Goal: Check status: Check status

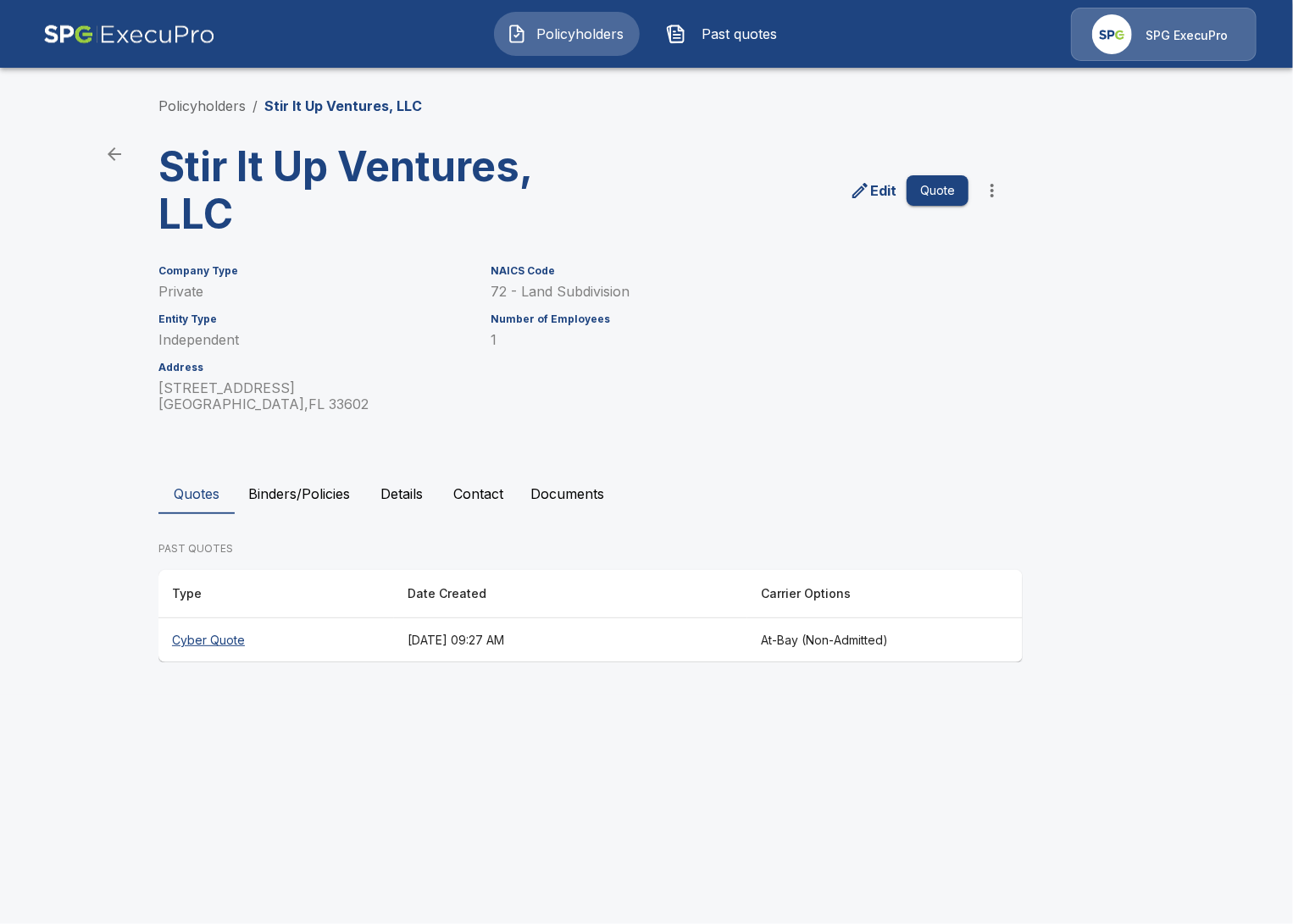
click at [329, 484] on button "Binders/Policies" at bounding box center [299, 494] width 129 height 40
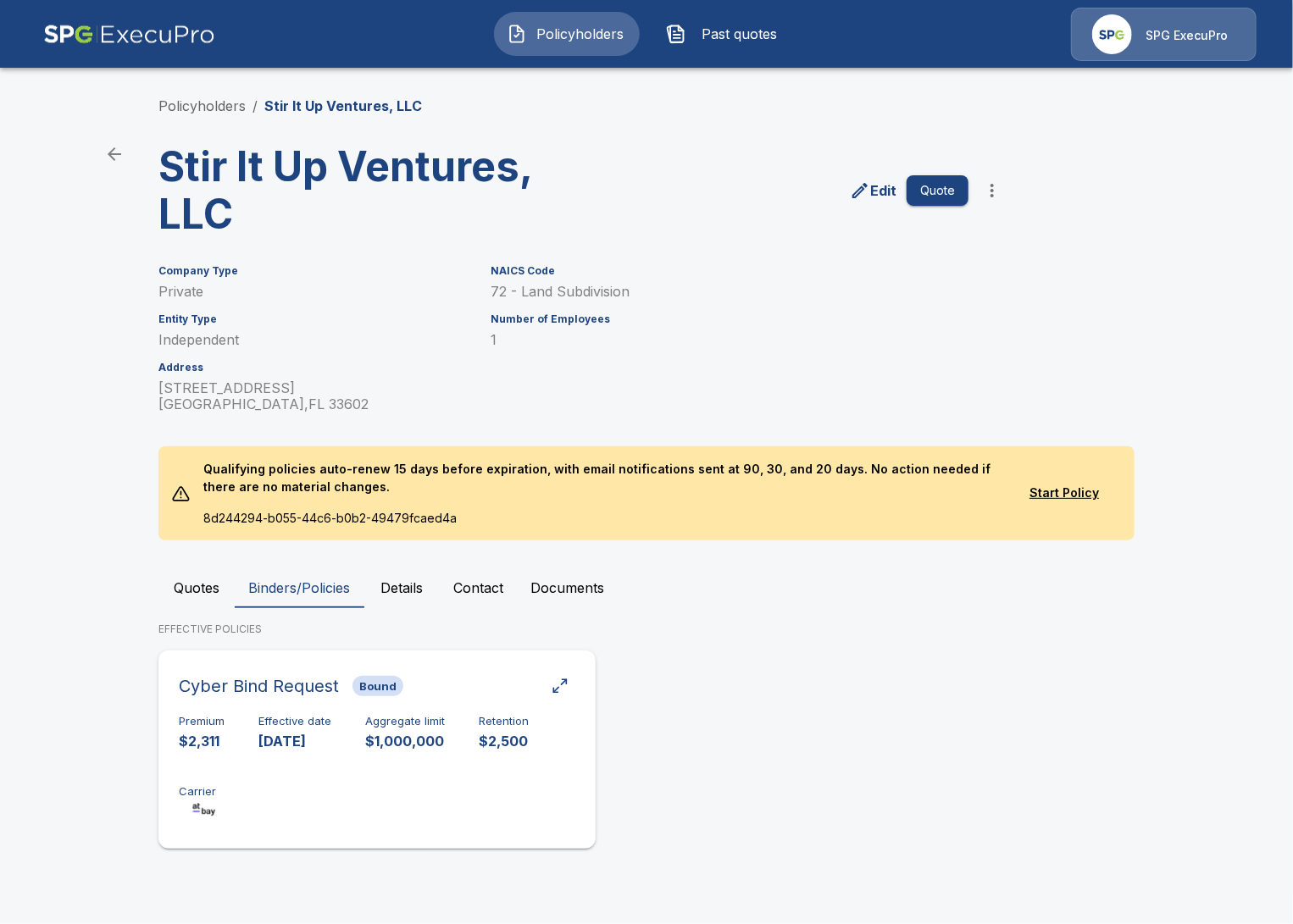
click at [501, 707] on div "Cyber Bind Request Bound Premium $2,311 Effective date 11/1/2024 Aggregate limi…" at bounding box center [377, 749] width 423 height 185
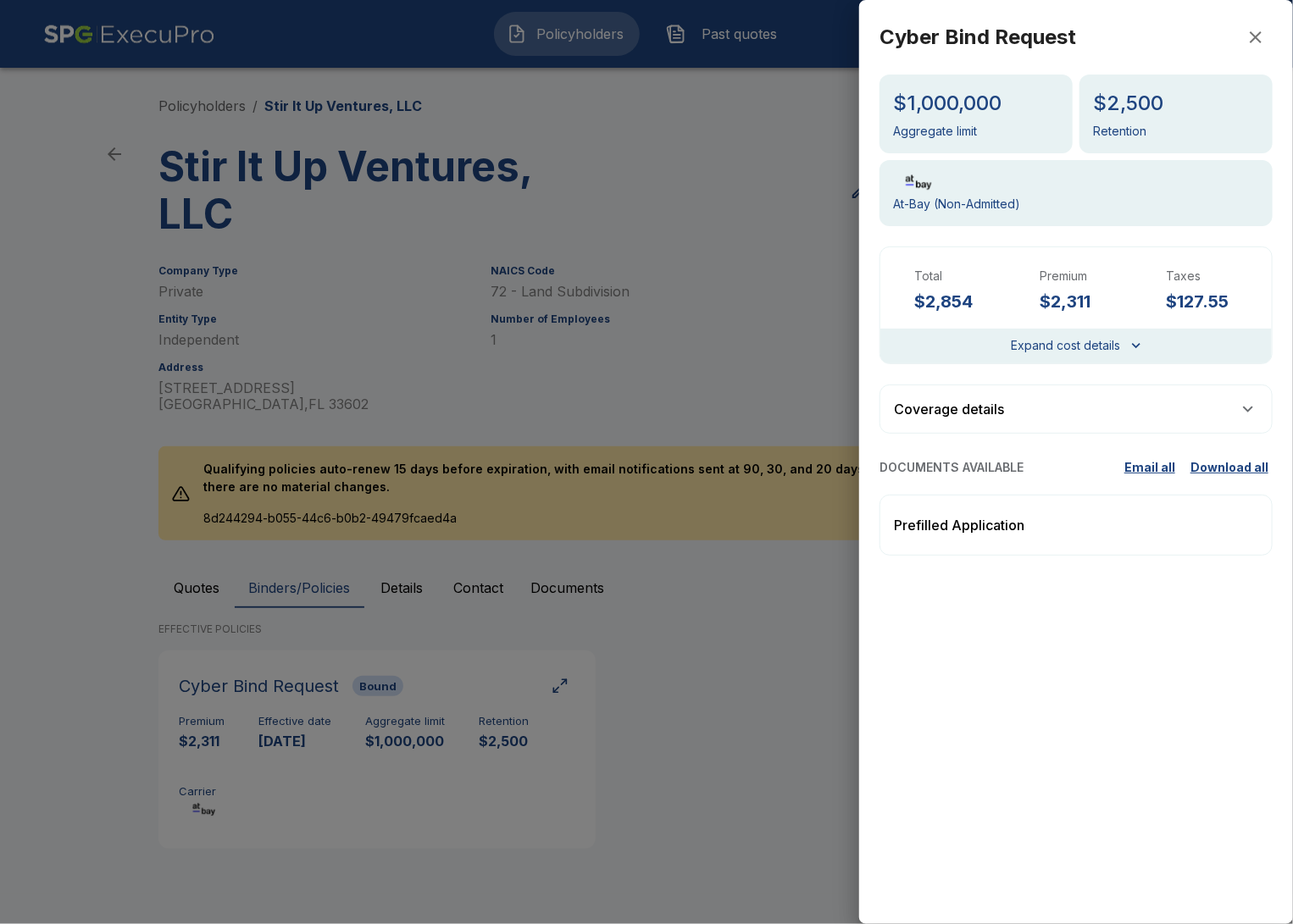
drag, startPoint x: 682, startPoint y: 644, endPoint x: 591, endPoint y: 635, distance: 91.4
click at [677, 645] on div at bounding box center [646, 462] width 1293 height 924
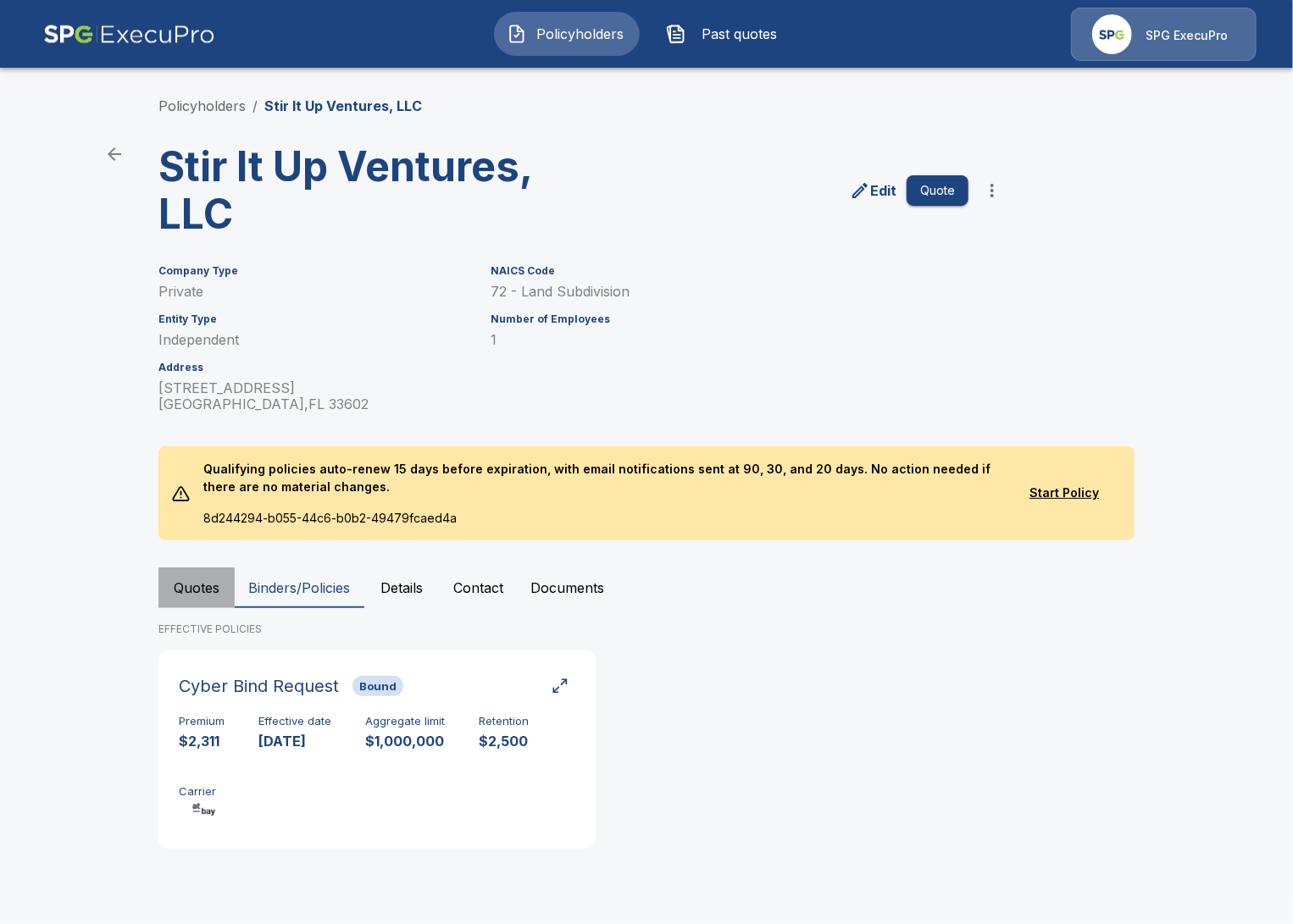
click at [190, 585] on button "Quotes" at bounding box center [196, 588] width 76 height 40
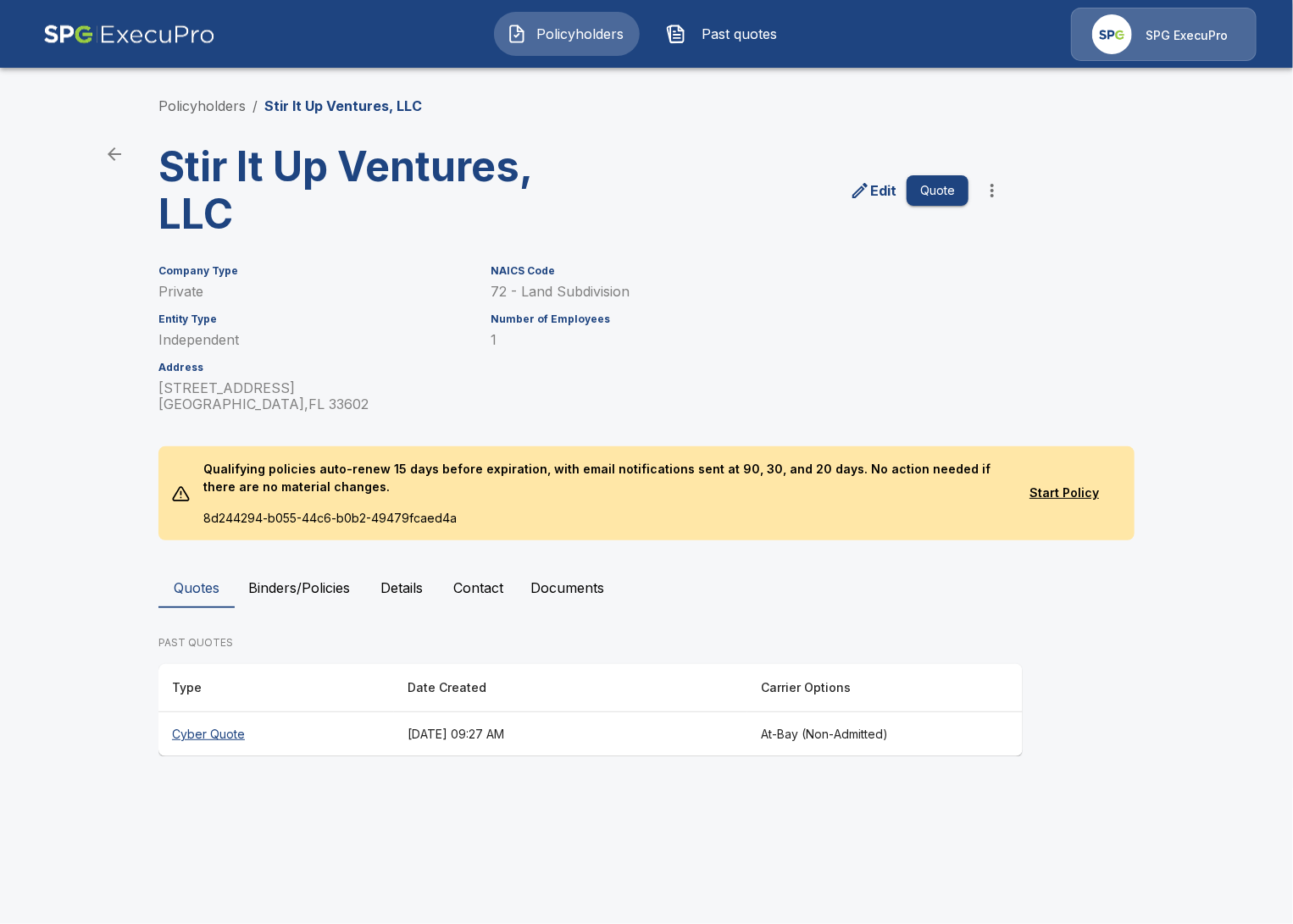
click at [432, 749] on th "August 15, 2025 at 09:27 AM" at bounding box center [571, 734] width 353 height 45
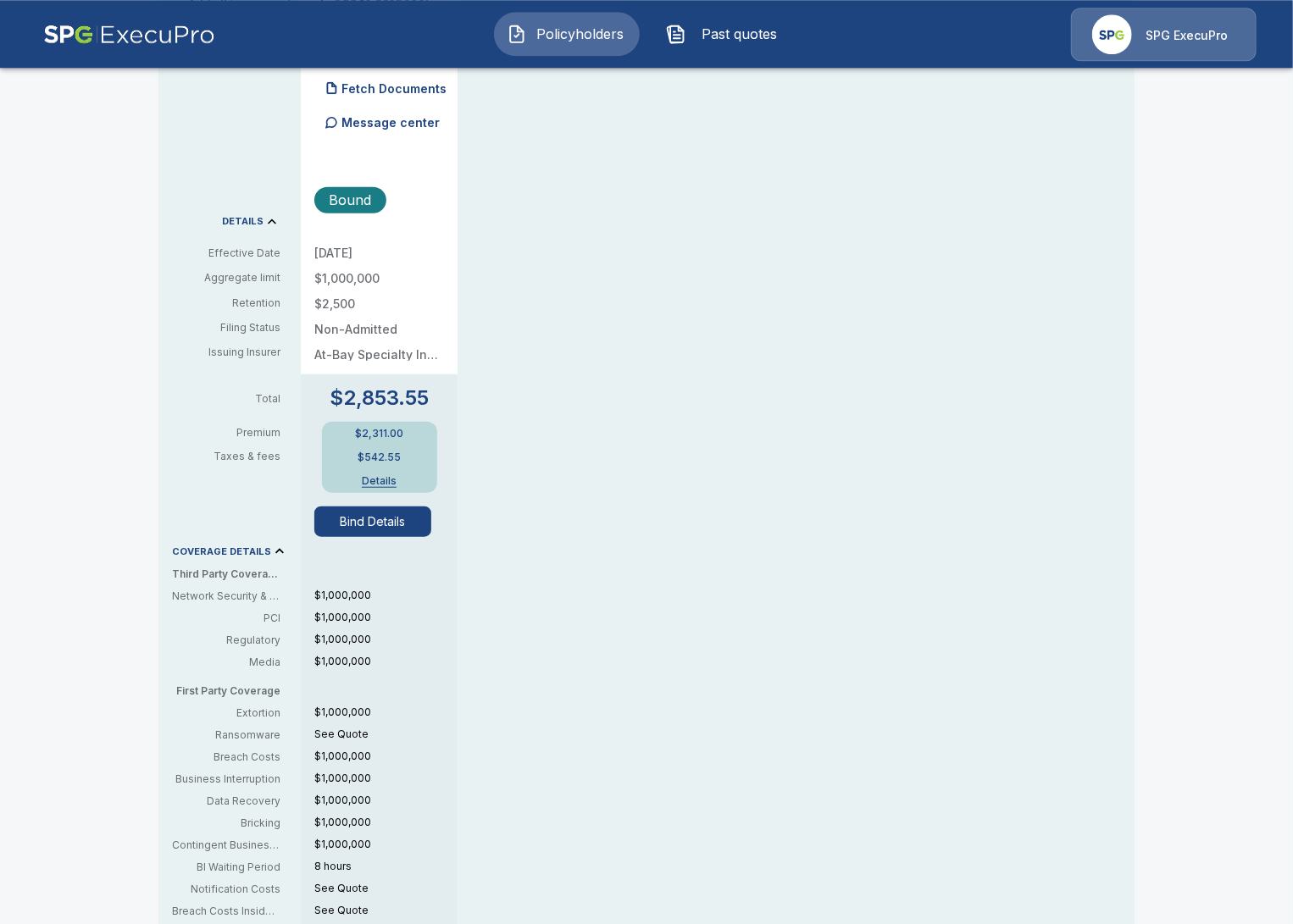
scroll to position [488, 0]
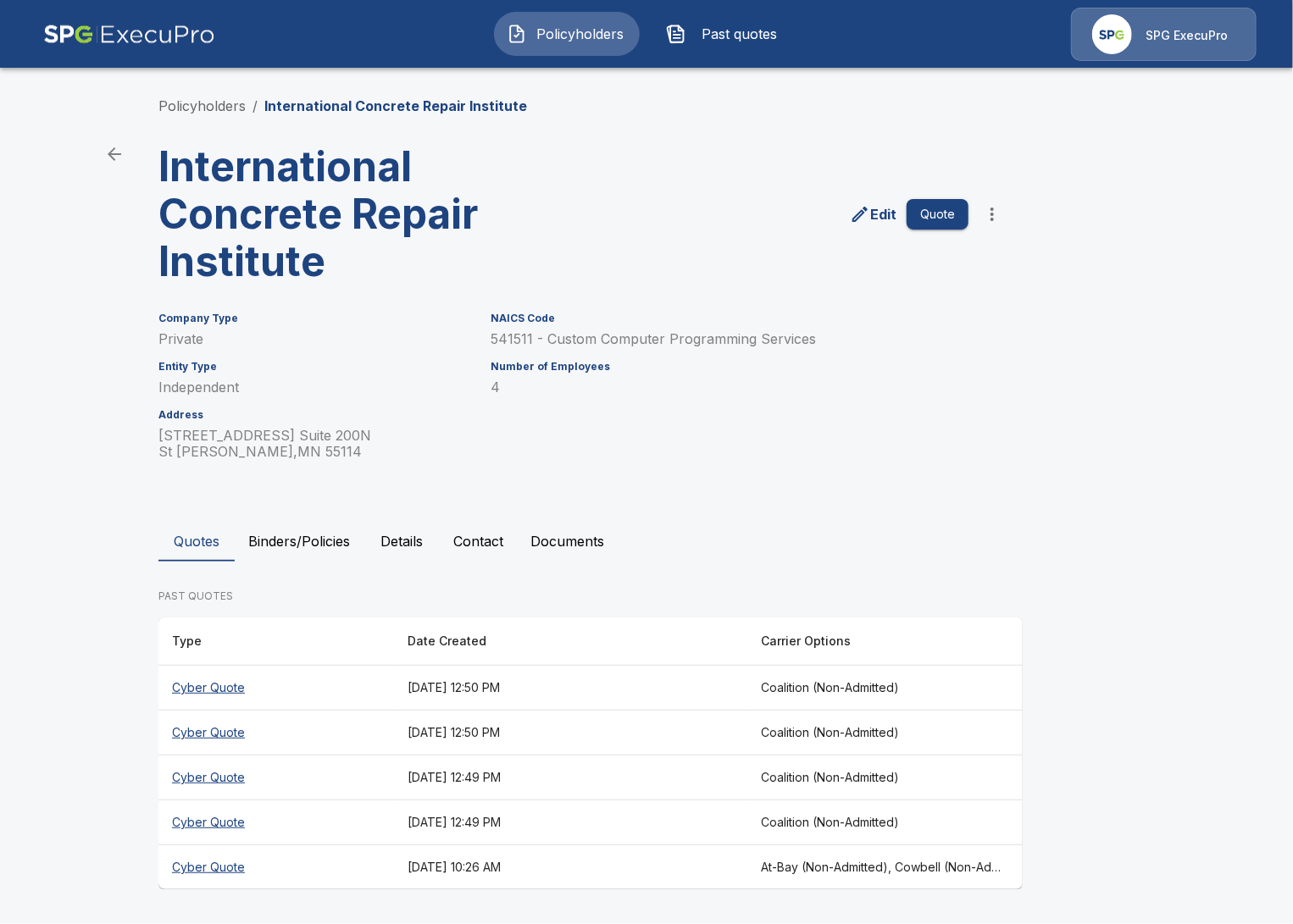
click at [783, 876] on th "At-Bay (Non-Admitted), Cowbell (Non-Admitted), Cowbell (Admitted), Corvus Cyber…" at bounding box center [884, 868] width 275 height 45
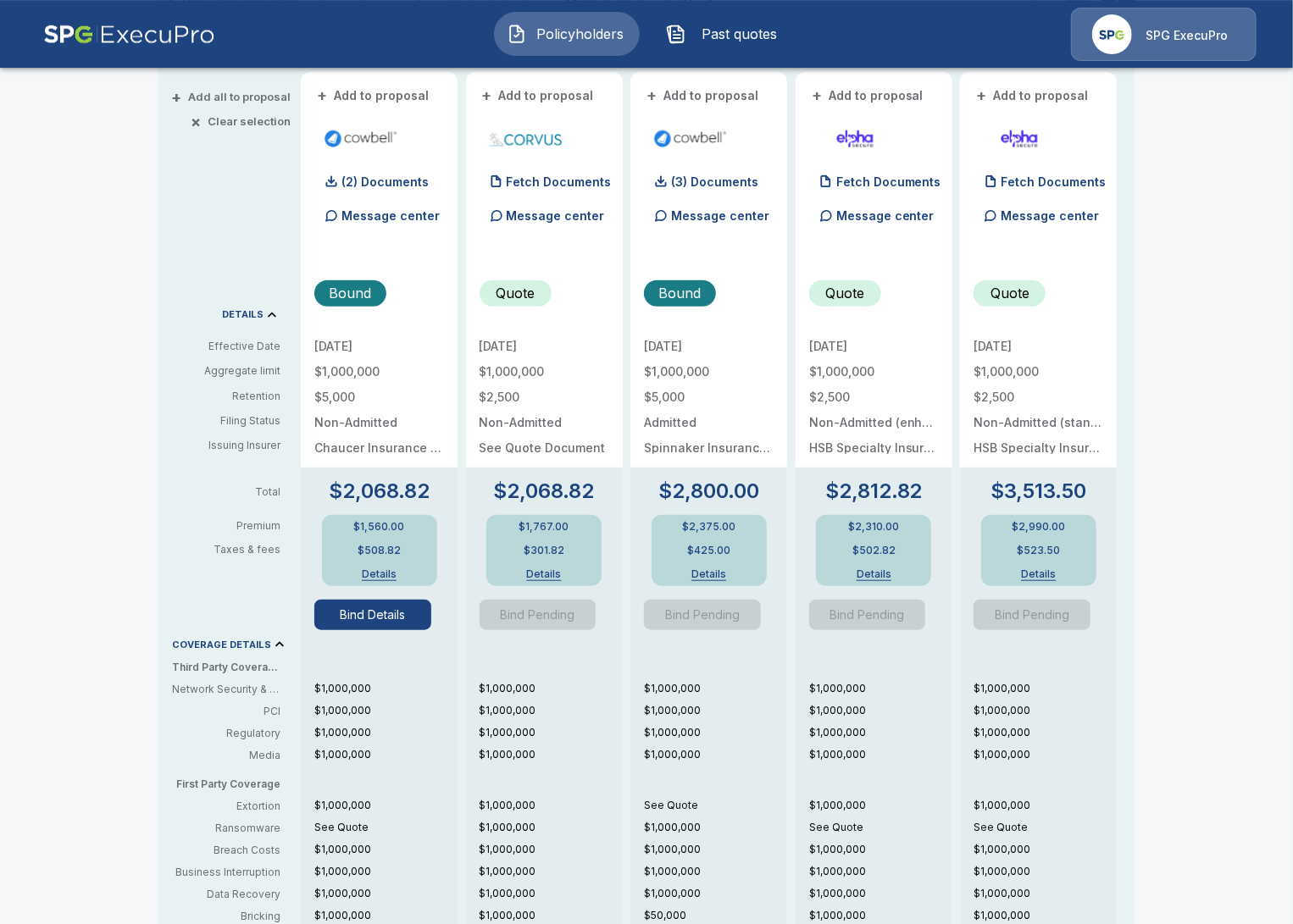
scroll to position [389, 0]
click at [400, 618] on button "Bind Details" at bounding box center [373, 616] width 117 height 30
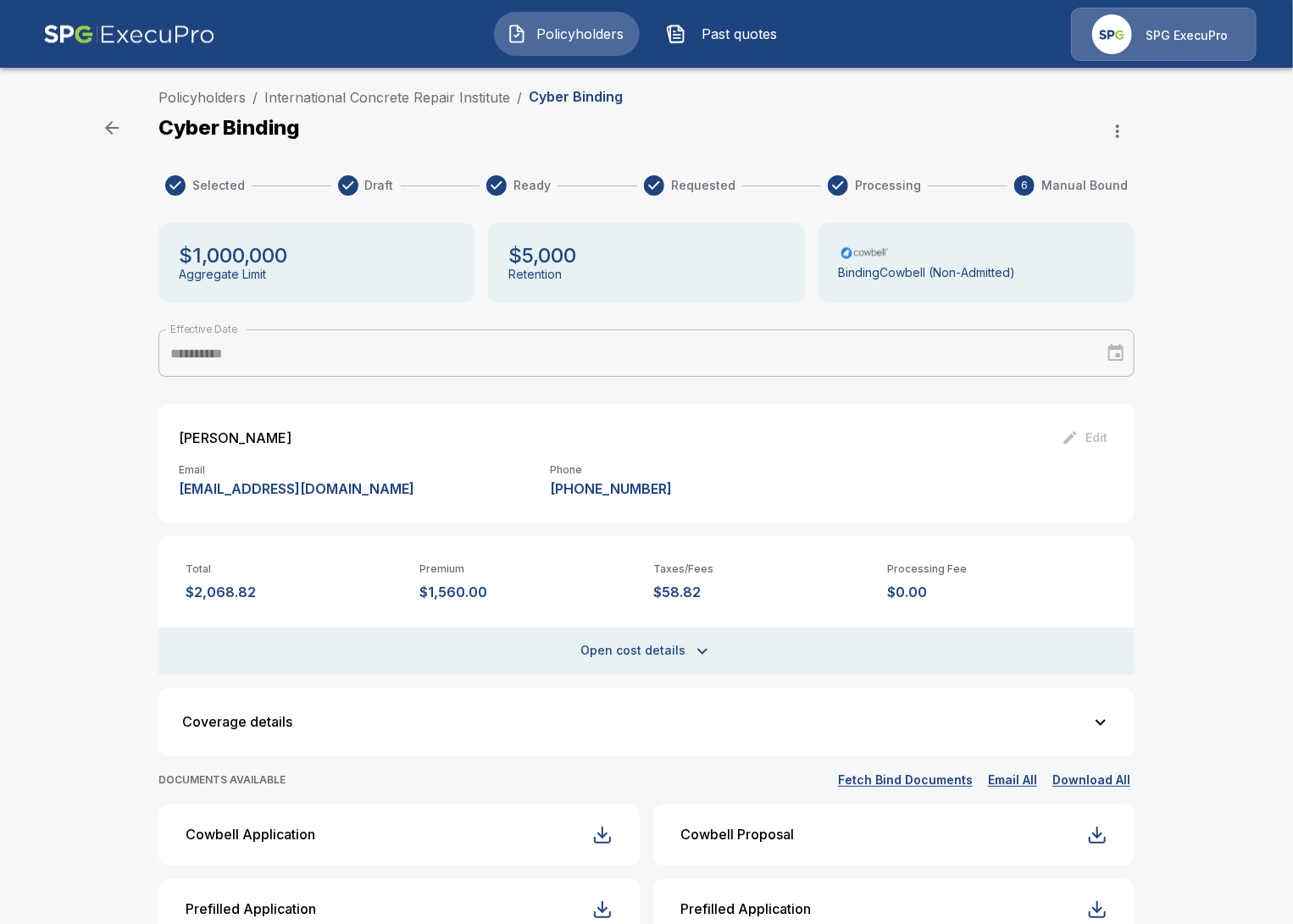
click at [1124, 133] on icon "button" at bounding box center [1117, 132] width 20 height 20
click at [1239, 318] on div at bounding box center [646, 462] width 1293 height 924
click at [435, 103] on link "International Concrete Repair Institute" at bounding box center [387, 98] width 246 height 17
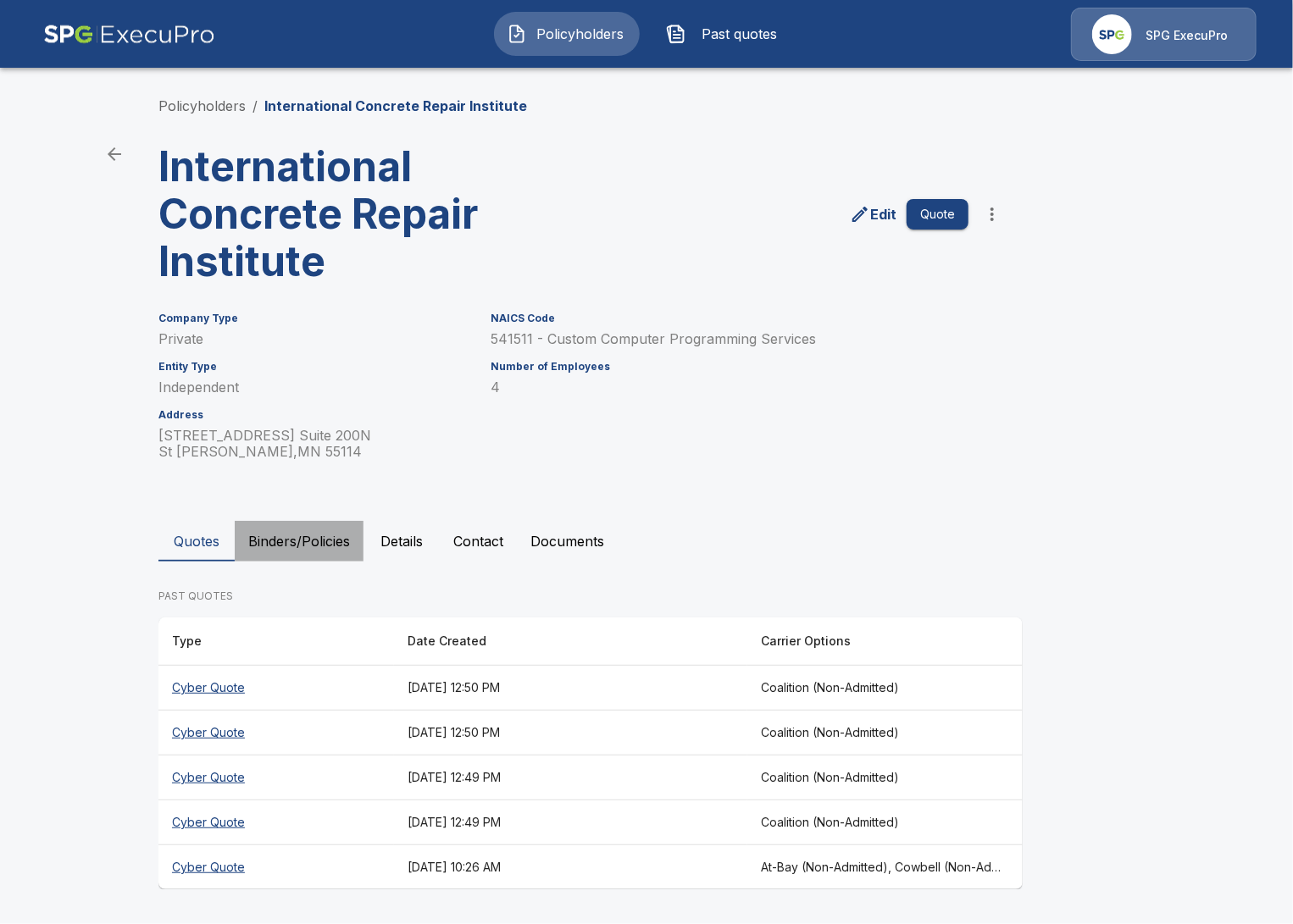
click at [306, 548] on button "Binders/Policies" at bounding box center [299, 541] width 129 height 40
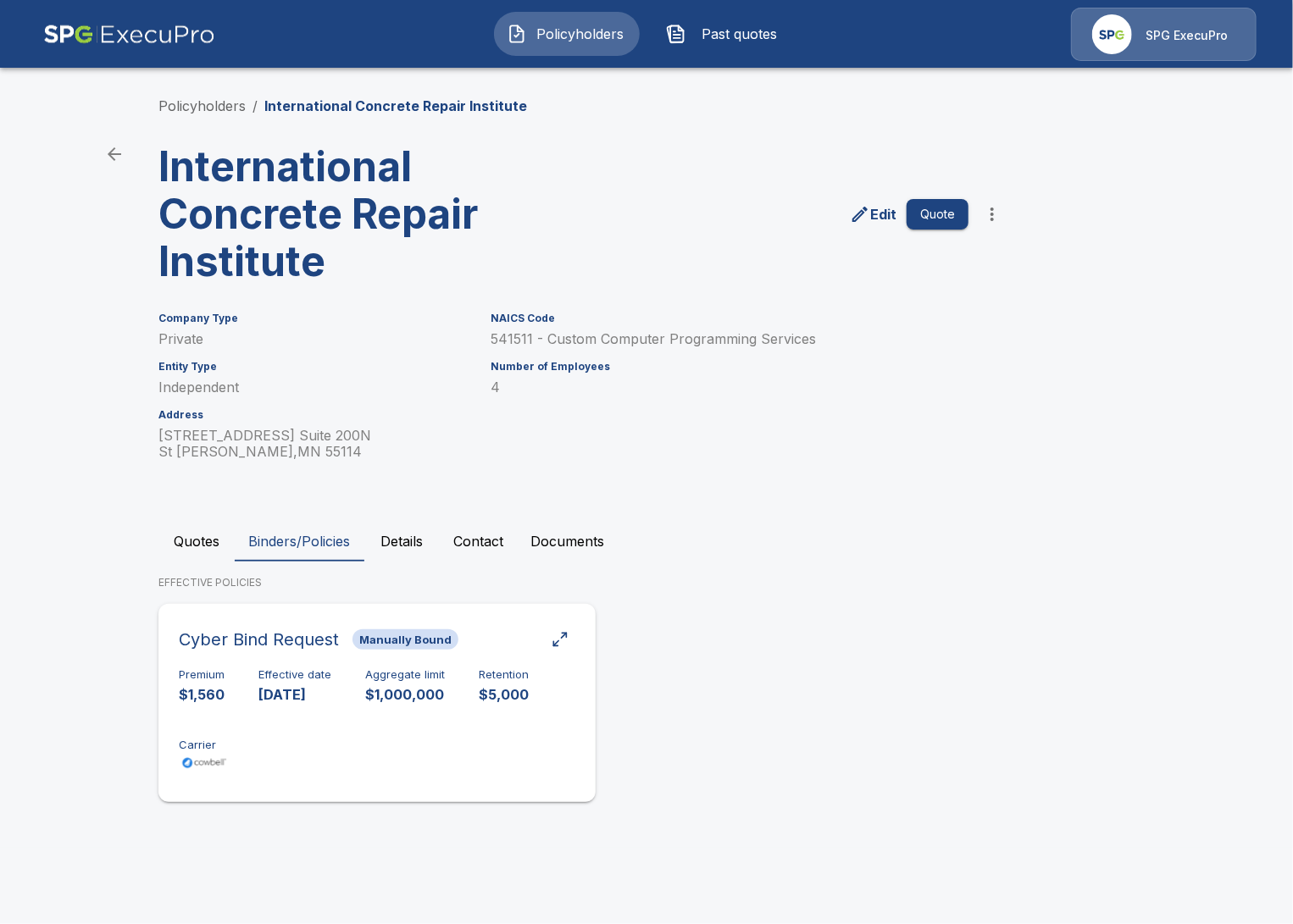
click at [346, 683] on div "Premium $1,560 Effective date 8/4/2025 Aggregate limit $1,000,000 Retention $5,…" at bounding box center [376, 722] width 397 height 107
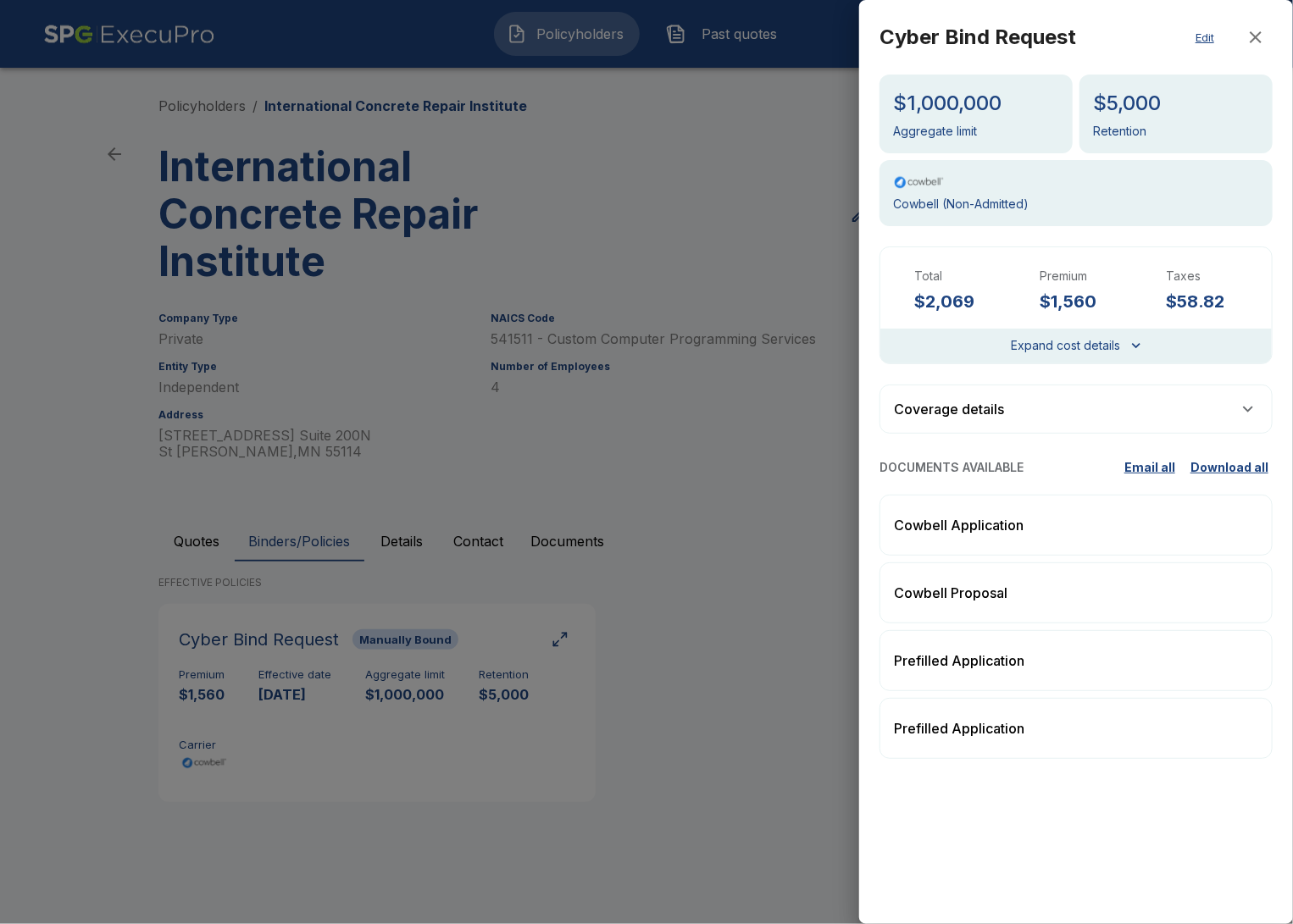
click at [1199, 43] on button "Edit" at bounding box center [1205, 37] width 54 height 34
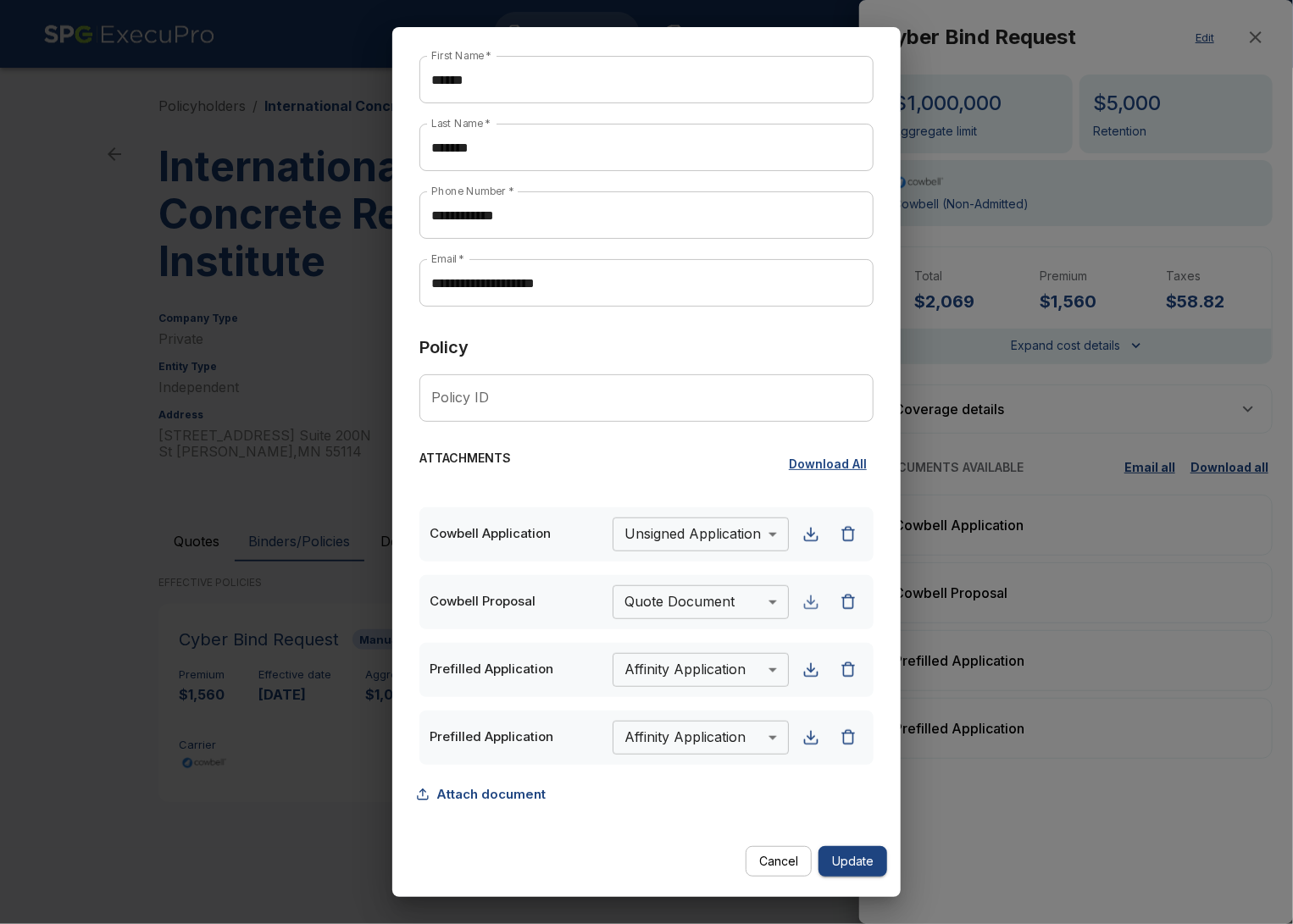
scroll to position [349, 0]
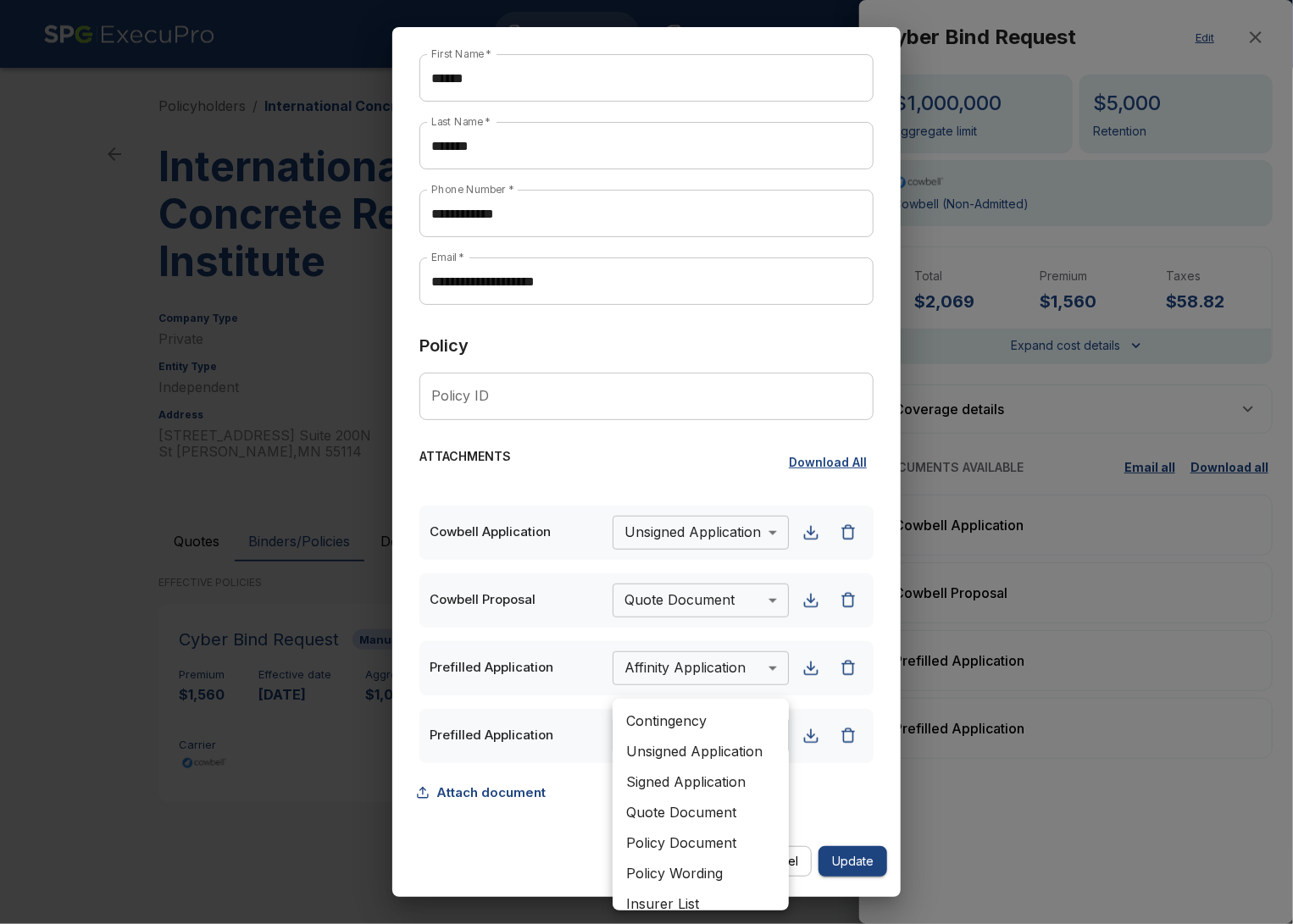
click at [679, 748] on body "**********" at bounding box center [646, 423] width 1293 height 848
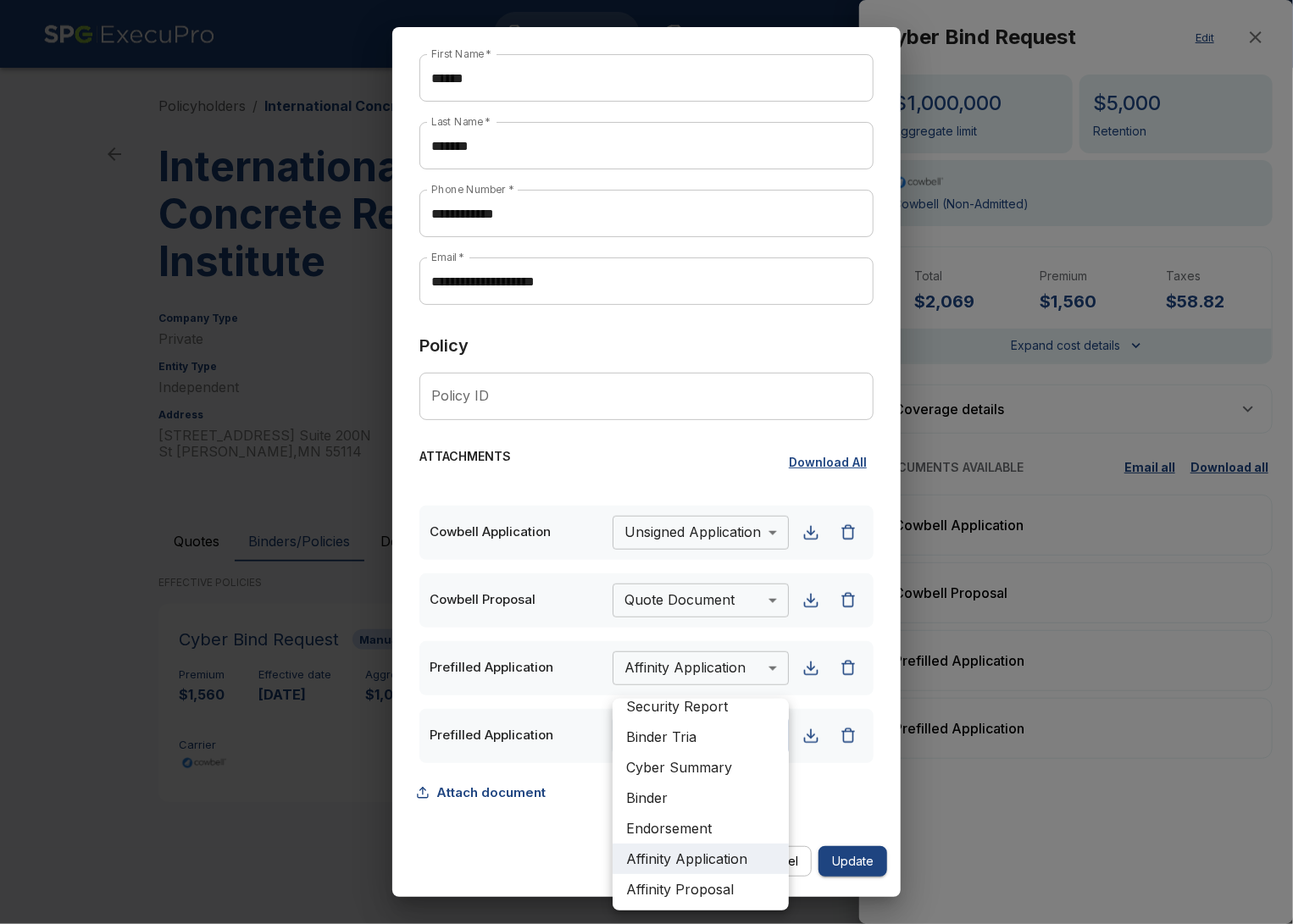
click at [573, 833] on div at bounding box center [646, 462] width 1293 height 924
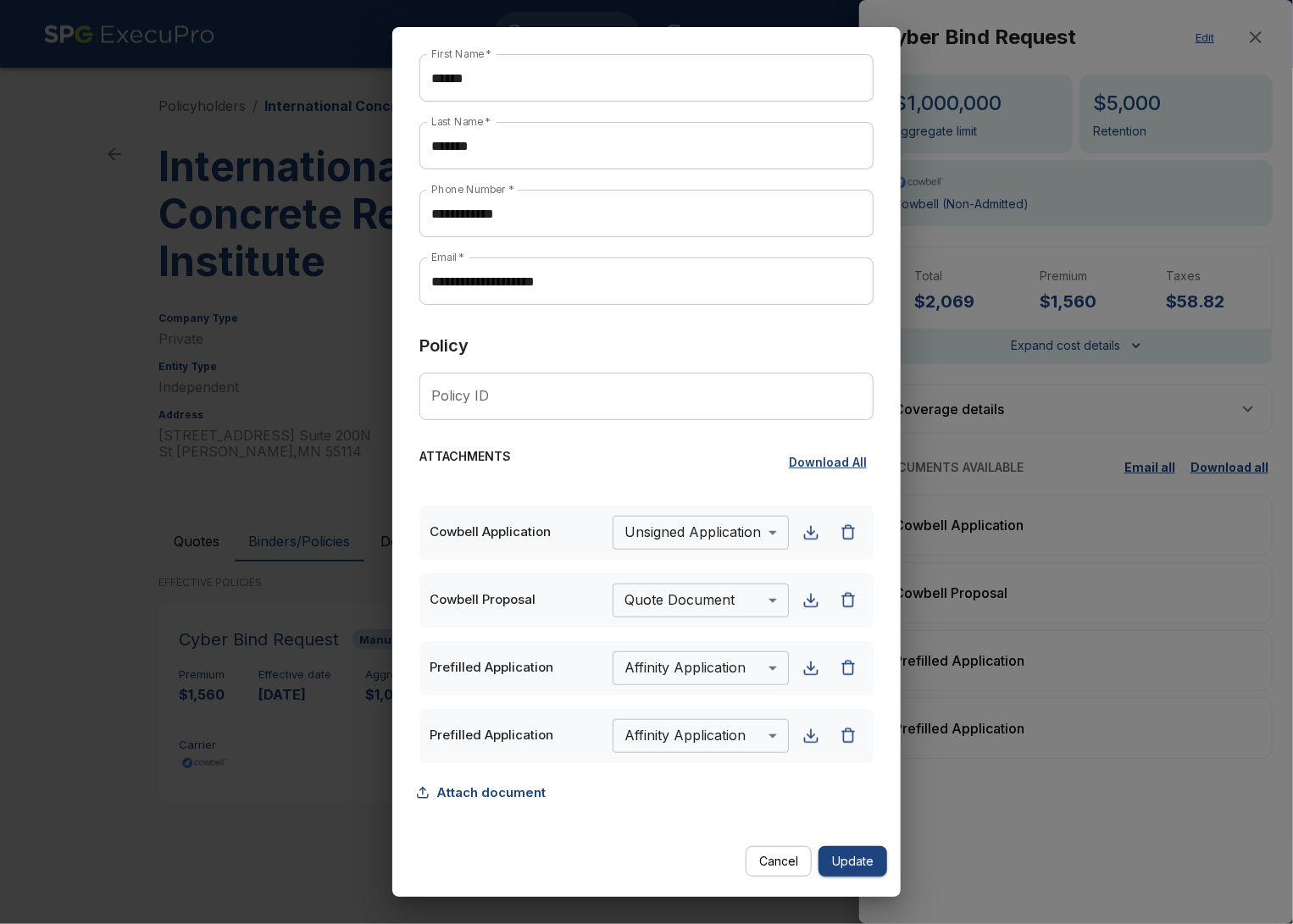
click at [657, 830] on div "**********" at bounding box center [647, 440] width 495 height 799
click at [809, 735] on div "button" at bounding box center [811, 736] width 17 height 17
click at [808, 676] on div "button" at bounding box center [811, 668] width 17 height 17
click at [493, 799] on button "Attach document" at bounding box center [486, 792] width 133 height 32
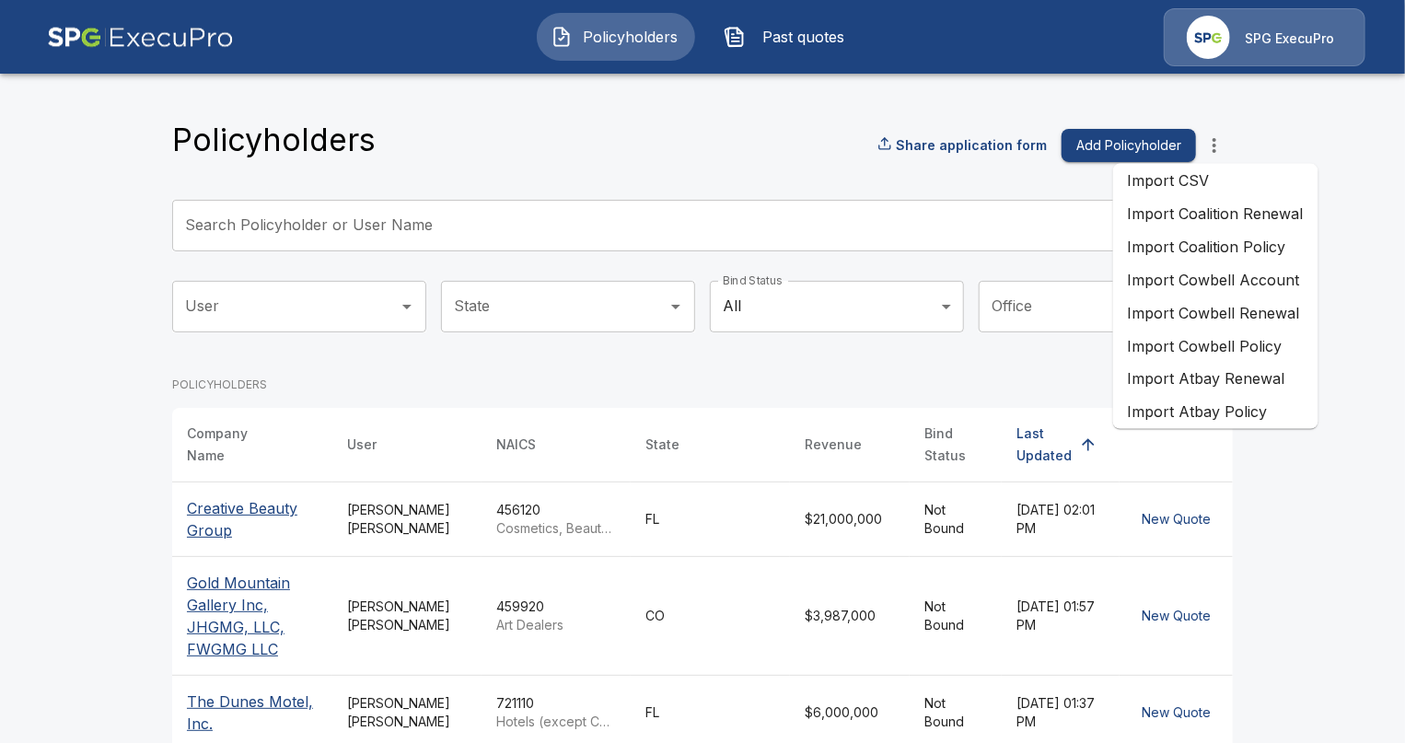
click at [498, 239] on input "Search Policyholder or User Name" at bounding box center [692, 226] width 1040 height 52
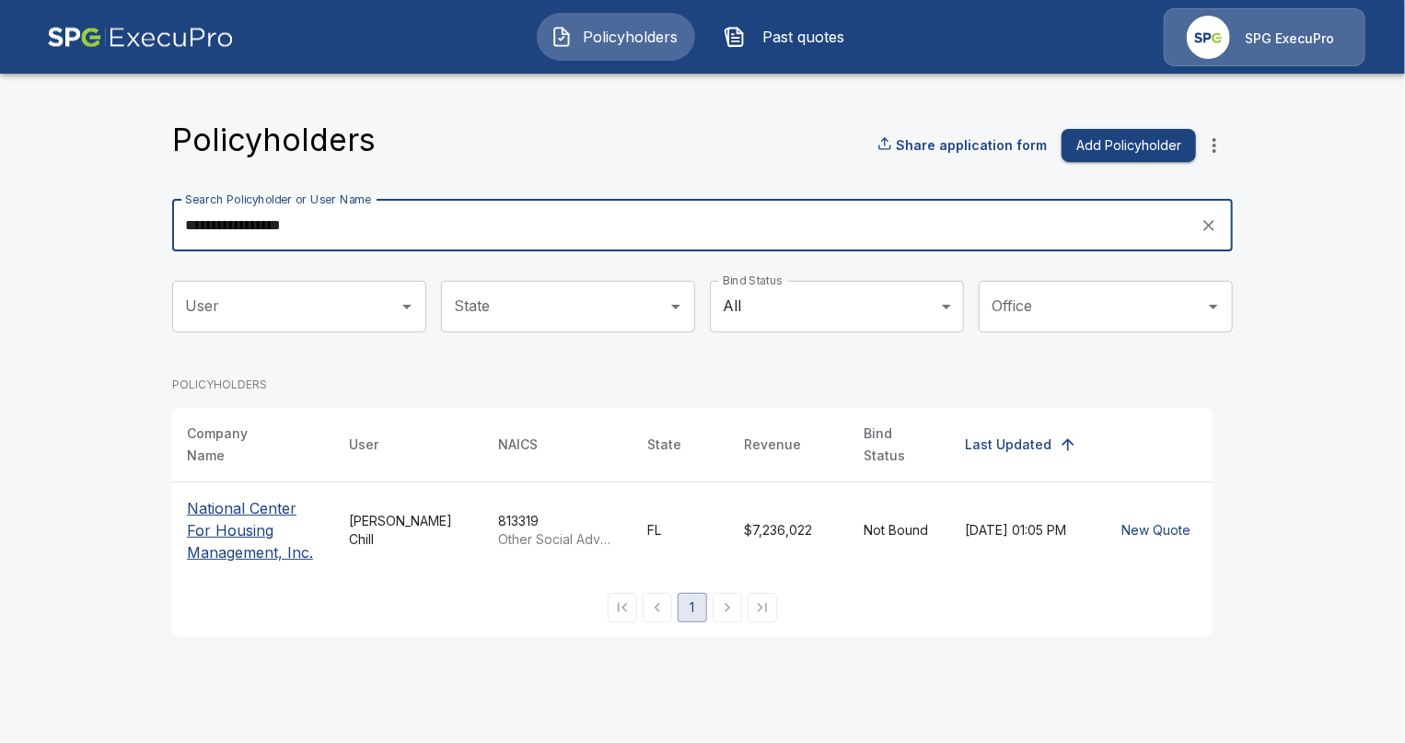
type input "**********"
click at [248, 531] on p "National Center For Housing Management, Inc." at bounding box center [253, 530] width 133 height 66
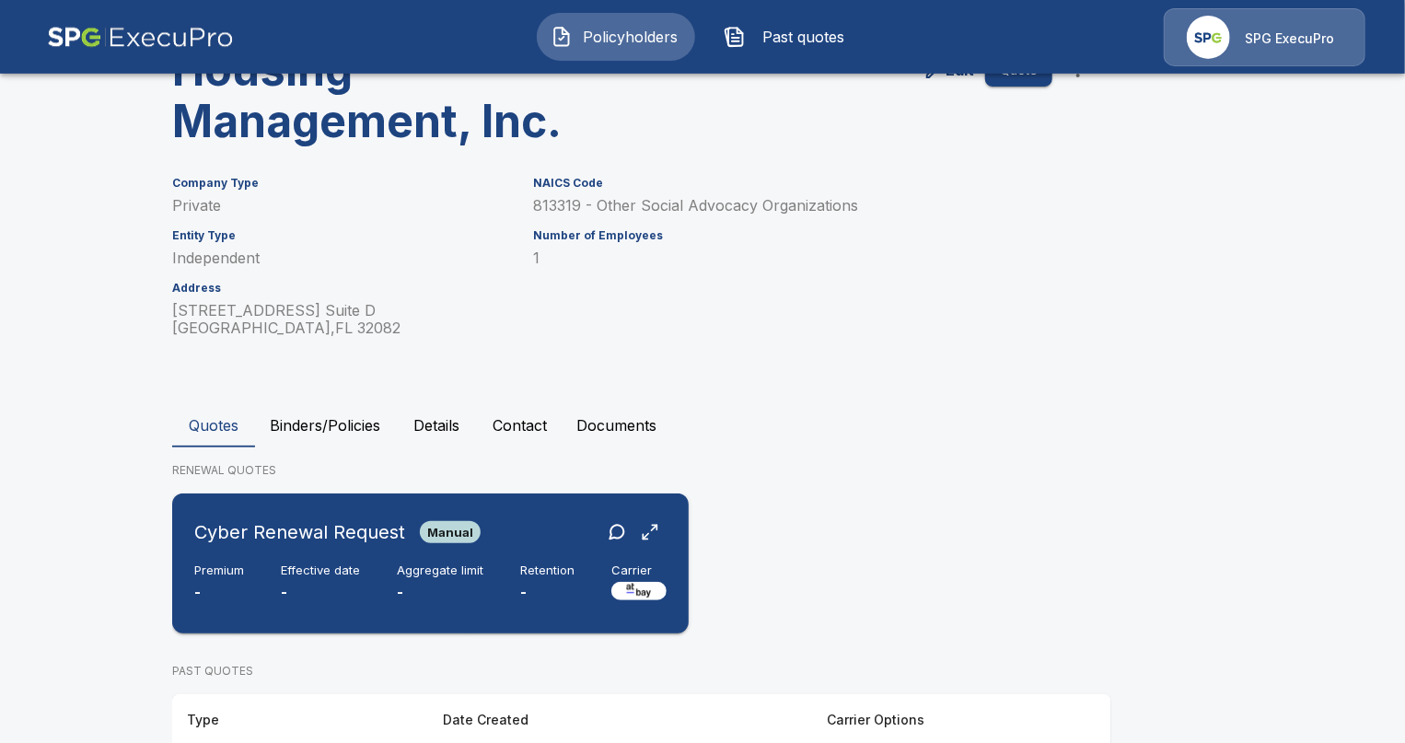
scroll to position [164, 0]
click at [352, 554] on div "Cyber Renewal Request Manual Premium - Effective date - Aggregate limit - Reten…" at bounding box center [431, 562] width 502 height 125
